Goal: Task Accomplishment & Management: Use online tool/utility

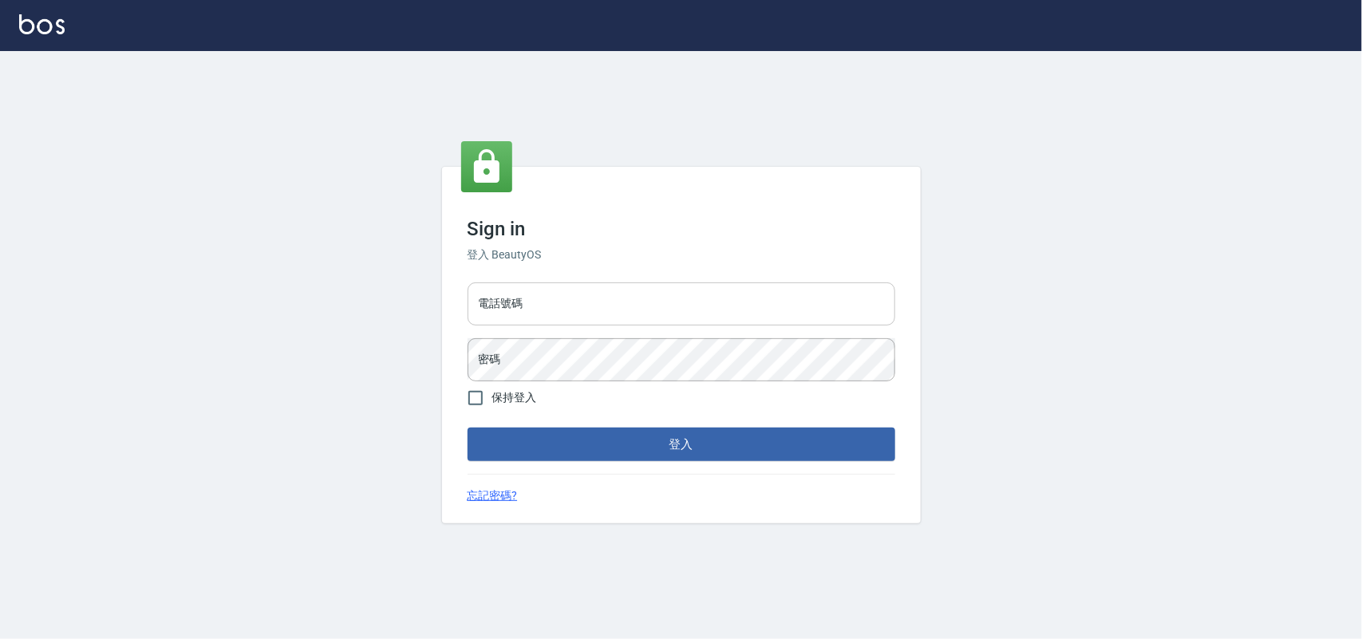
click at [563, 300] on input "電話號碼" at bounding box center [682, 304] width 428 height 43
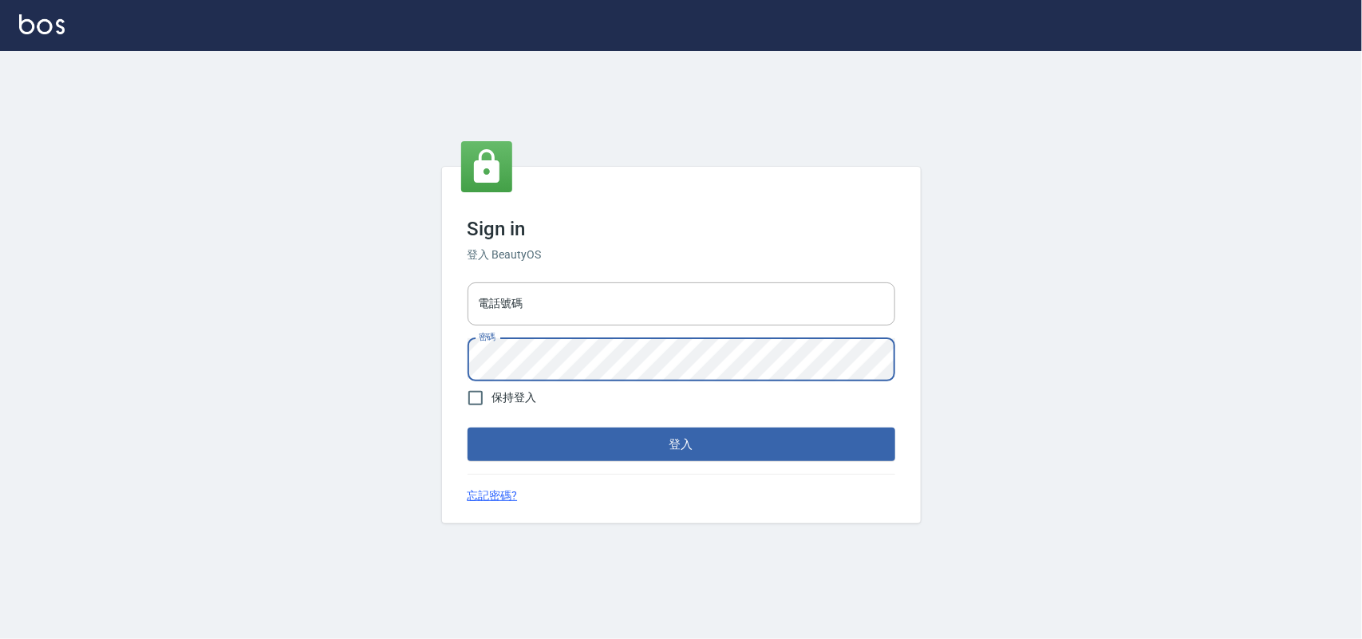
click at [468, 428] on button "登入" at bounding box center [682, 445] width 428 height 34
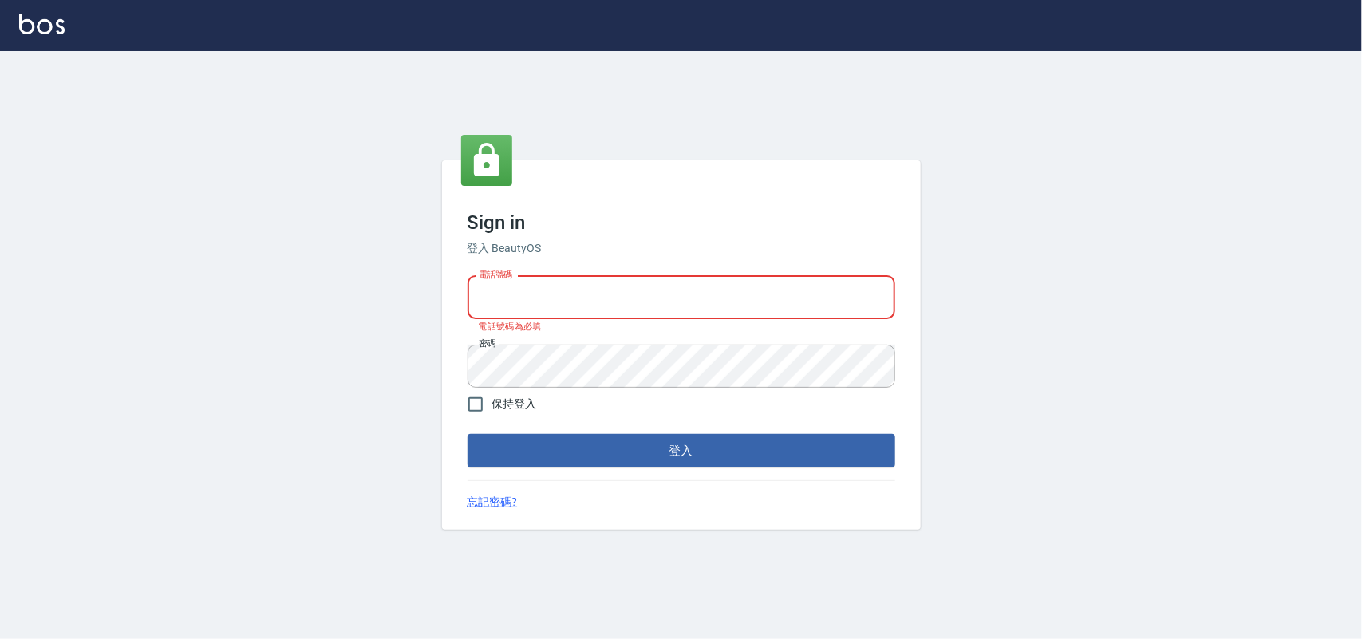
click at [604, 302] on input "電話號碼" at bounding box center [682, 297] width 428 height 43
type input "0985335300"
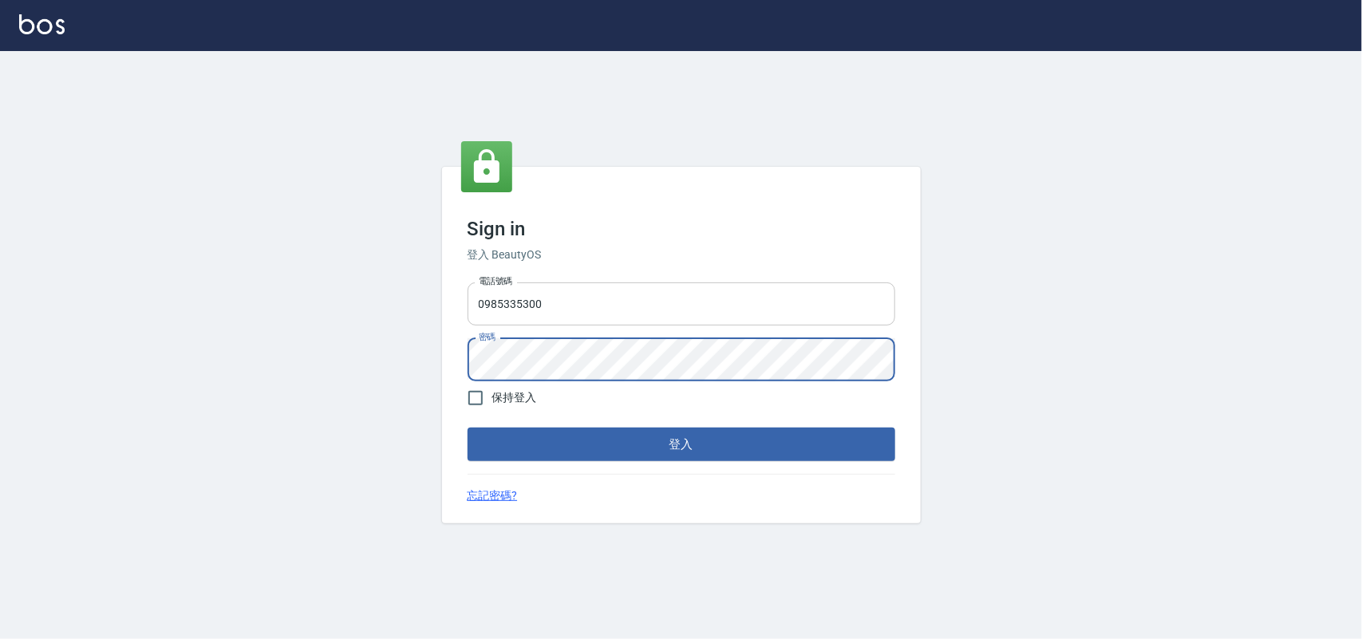
click at [468, 428] on button "登入" at bounding box center [682, 445] width 428 height 34
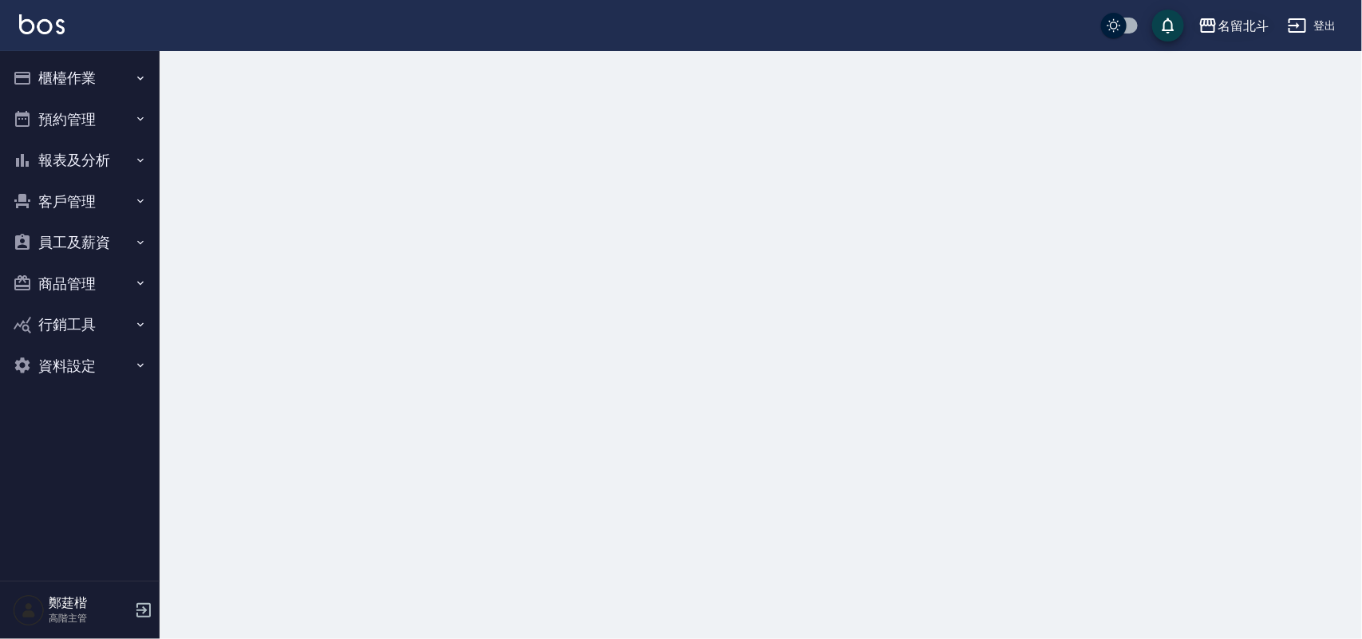
click at [1077, 24] on div "名留北斗" at bounding box center [1243, 26] width 51 height 20
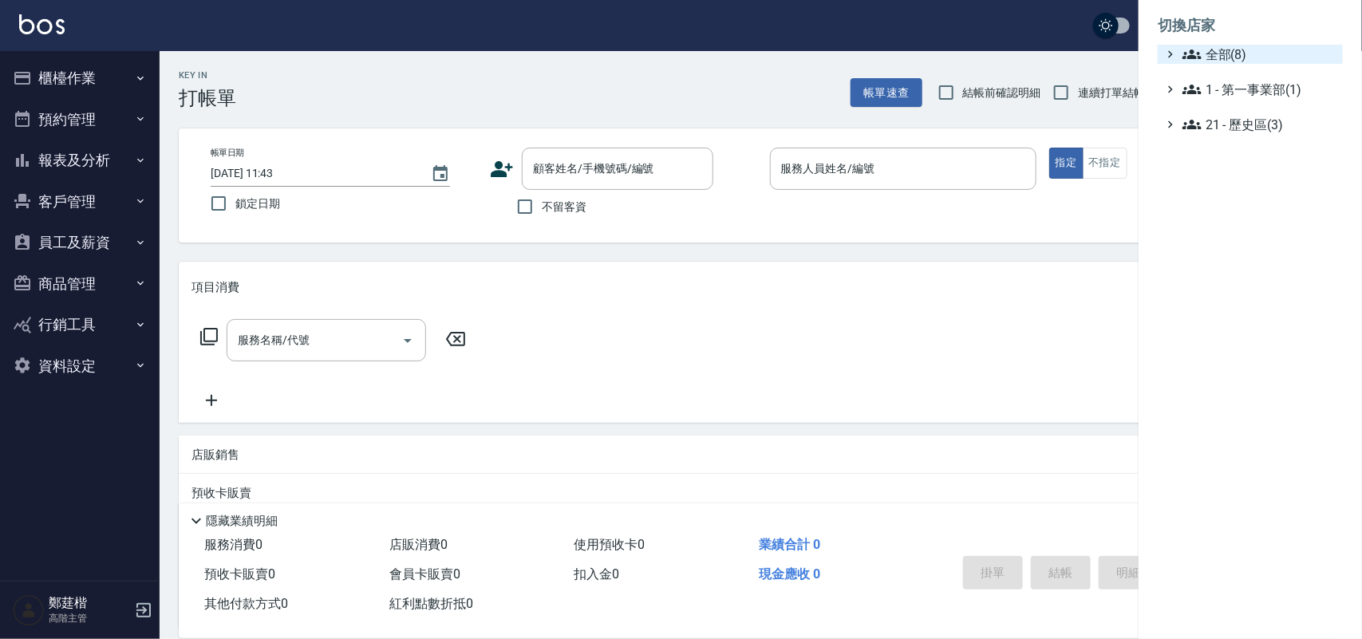
click at [1077, 49] on span "全部(8)" at bounding box center [1260, 54] width 154 height 19
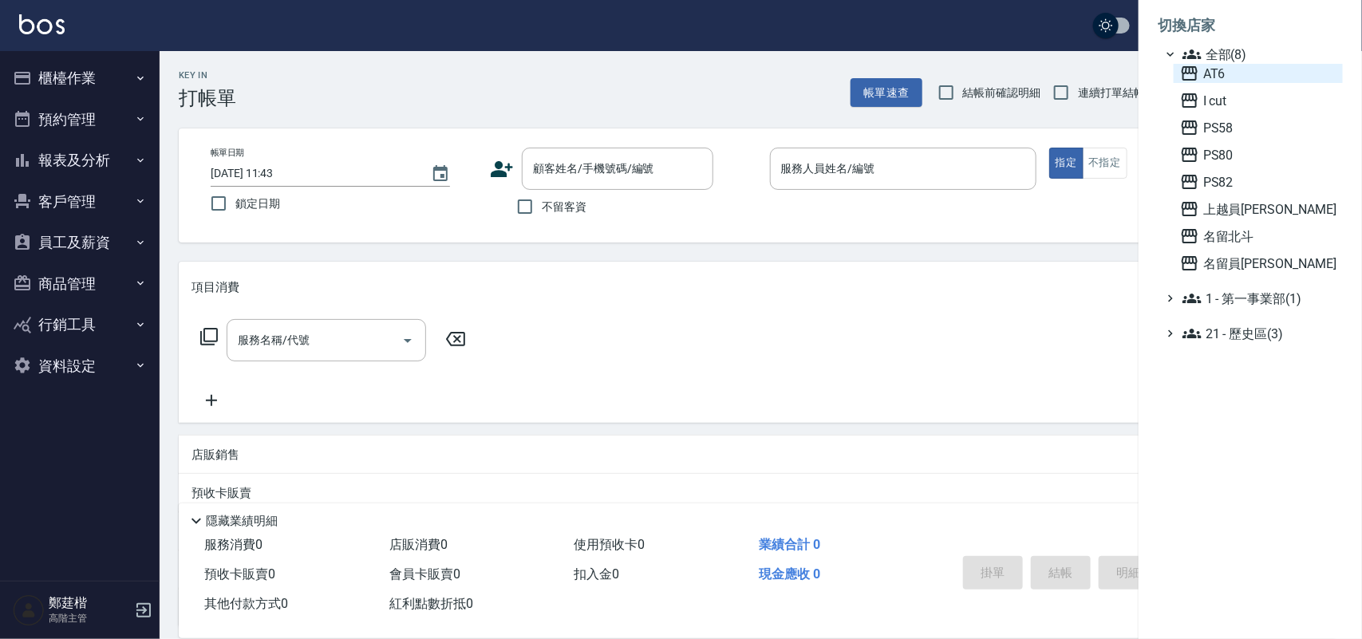
click at [1077, 69] on span "AT6" at bounding box center [1258, 73] width 156 height 19
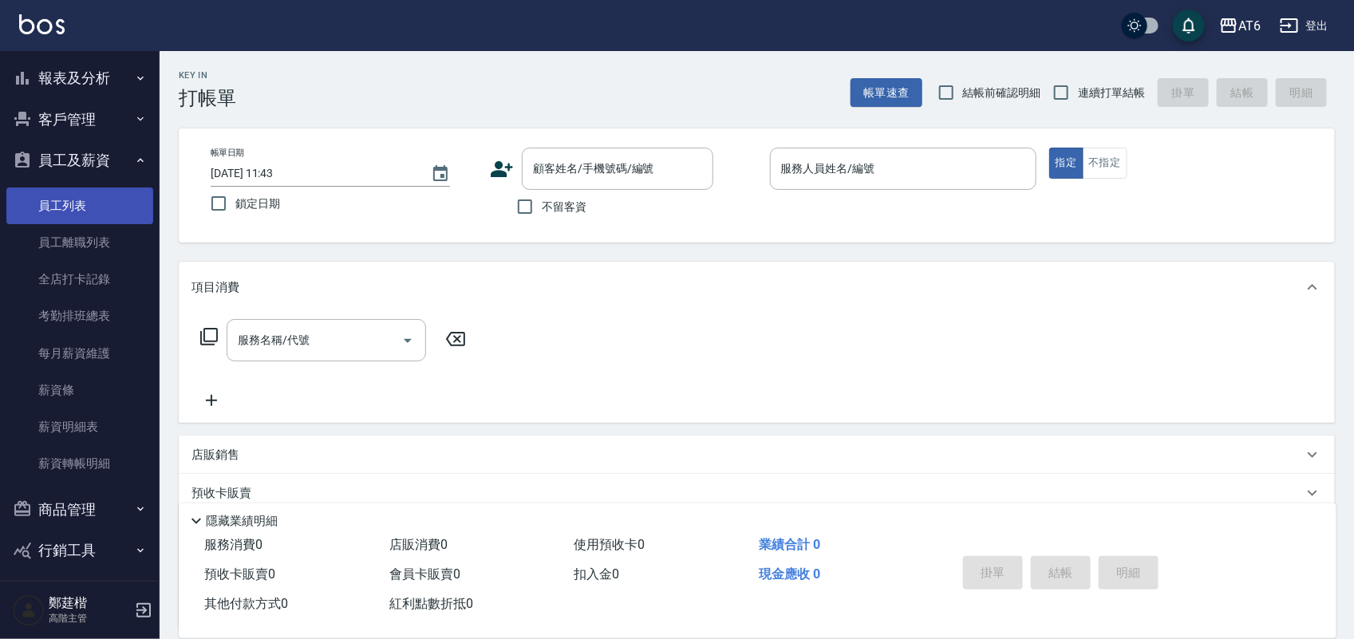
scroll to position [132, 0]
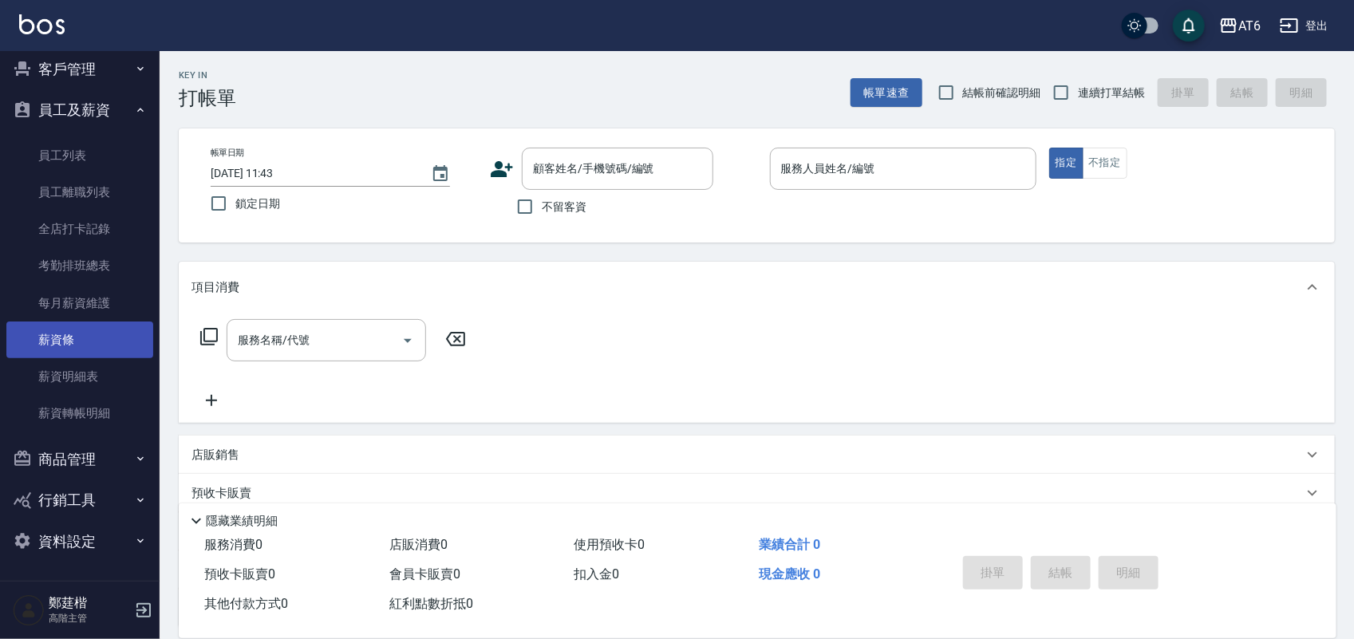
click at [105, 340] on link "薪資條" at bounding box center [79, 340] width 147 height 37
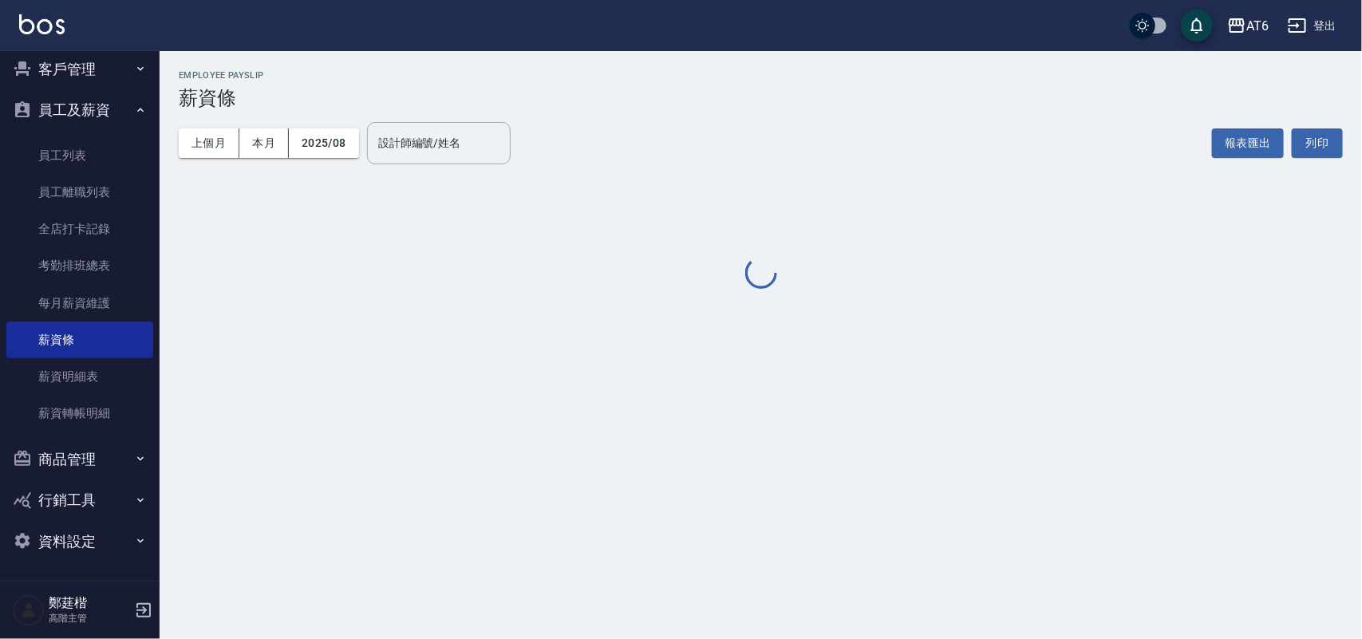
drag, startPoint x: 782, startPoint y: 80, endPoint x: 661, endPoint y: 84, distance: 121.4
click at [657, 84] on div "Employee Payslip 薪資條" at bounding box center [761, 89] width 1164 height 39
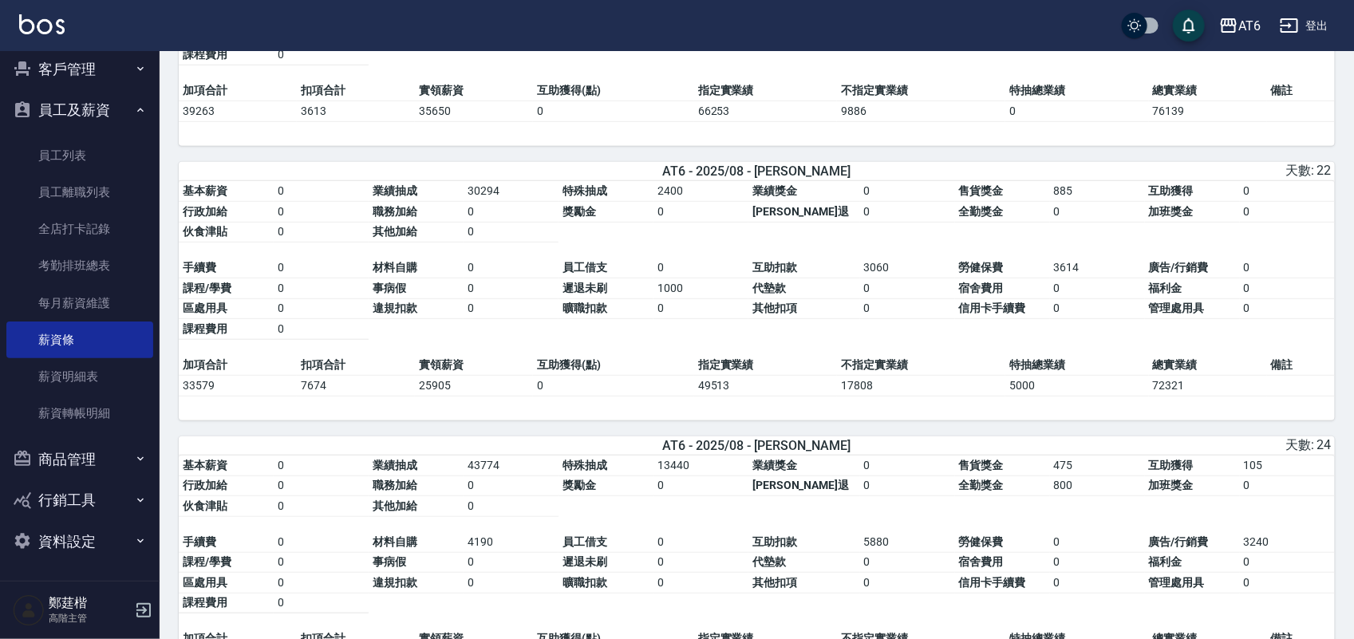
scroll to position [299, 0]
